Goal: Task Accomplishment & Management: Manage account settings

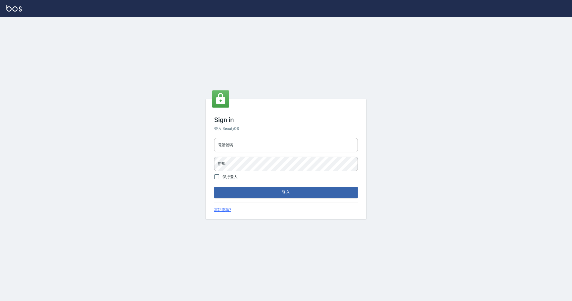
click at [262, 154] on div "電話號碼 電話號碼 密碼 密碼" at bounding box center [286, 155] width 148 height 38
click at [252, 145] on input "電話號碼" at bounding box center [286, 145] width 144 height 14
type input "0912345"
click at [214, 187] on button "登入" at bounding box center [286, 192] width 144 height 11
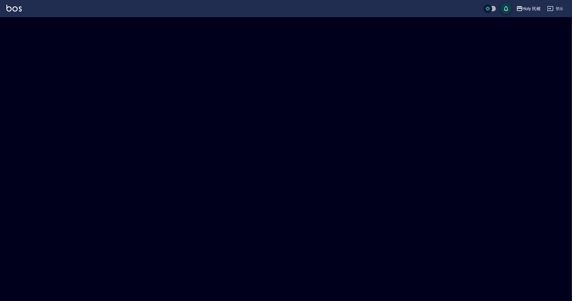
checkbox input "true"
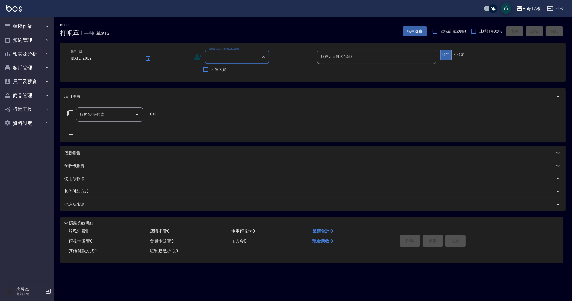
click at [532, 15] on div "Holy 民權 登出" at bounding box center [286, 8] width 572 height 17
click at [531, 13] on button "Holy 民權" at bounding box center [528, 8] width 29 height 11
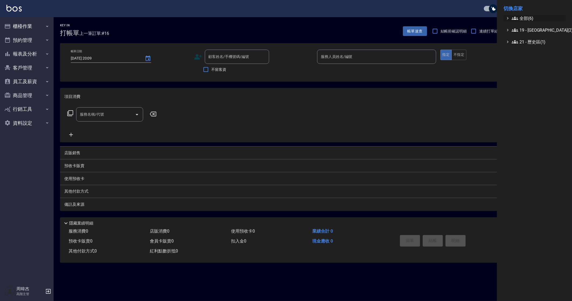
click at [527, 22] on ul "全部(6) 19 - 新城區(2) 21 - 歷史區(1)" at bounding box center [534, 30] width 62 height 30
click at [546, 24] on ul "全部(6) 19 - 新城區(2) 21 - 歷史區(1)" at bounding box center [534, 30] width 62 height 30
click at [549, 20] on span "全部(6)" at bounding box center [538, 18] width 52 height 6
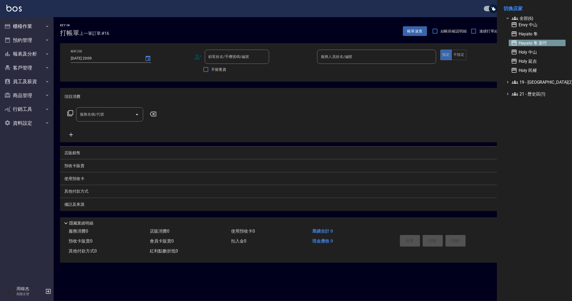
click at [550, 43] on span "Hayato 隼 新竹" at bounding box center [537, 43] width 53 height 6
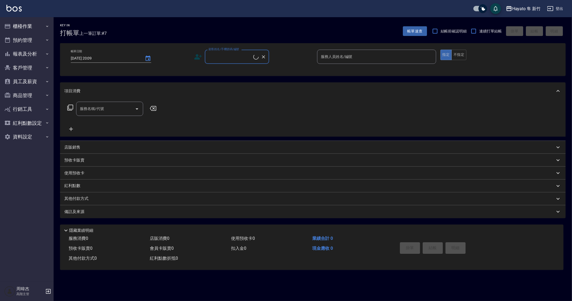
click at [32, 29] on button "櫃檯作業" at bounding box center [26, 26] width 49 height 14
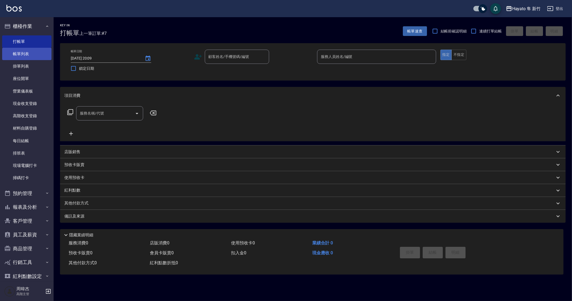
click at [37, 54] on link "帳單列表" at bounding box center [26, 54] width 49 height 12
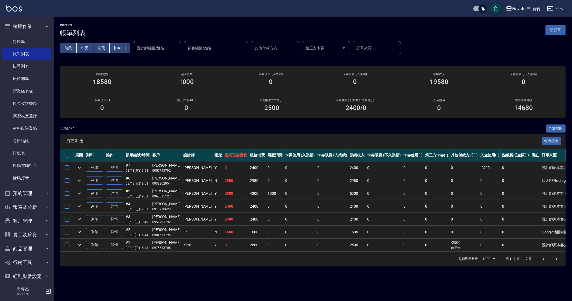
click at [69, 218] on input "checkbox" at bounding box center [66, 218] width 11 height 11
checkbox input "true"
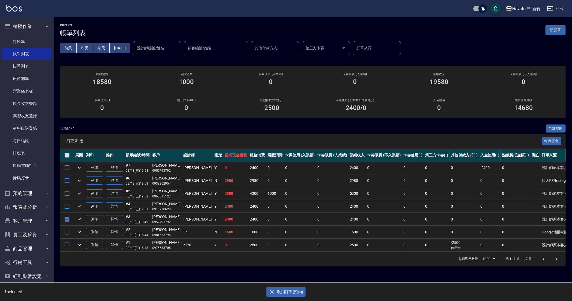
click at [274, 289] on icon "button" at bounding box center [272, 291] width 6 height 6
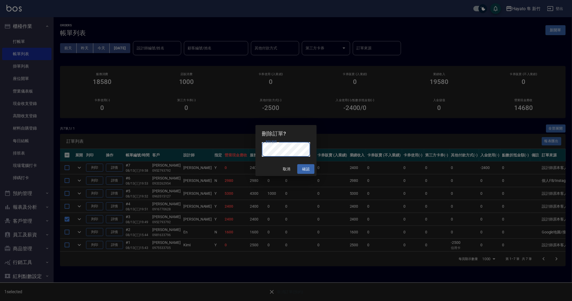
click at [307, 168] on button "確認" at bounding box center [305, 169] width 17 height 10
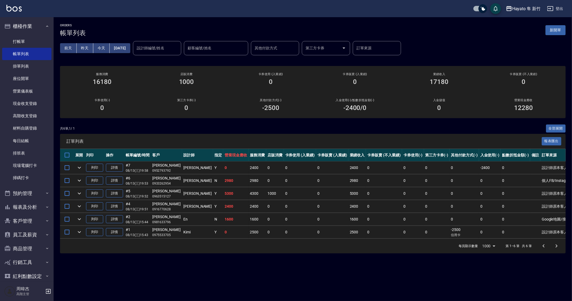
click at [467, 282] on div "ORDERS 帳單列表 新開單 [DATE] [DATE] [DATE] [DATE] 設計師編號/姓名 設計師編號/姓名 顧客編號/姓名 顧客編號/姓名 其…" at bounding box center [286, 150] width 572 height 301
